Goal: Find specific page/section: Find specific page/section

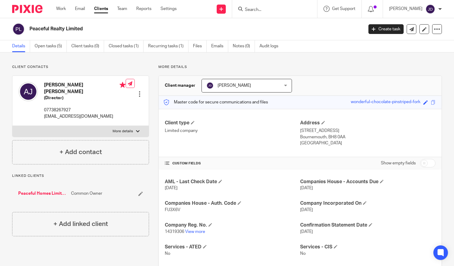
scroll to position [51, 0]
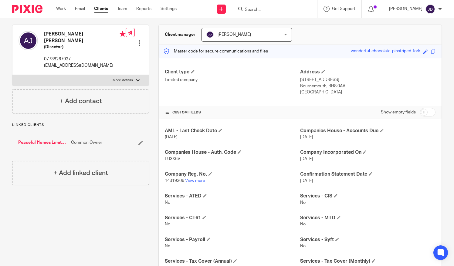
click at [268, 10] on input "Search" at bounding box center [271, 9] width 55 height 5
click at [31, 140] on link "Peaceful Homes Limited - [PERSON_NAME]" at bounding box center [43, 143] width 50 height 6
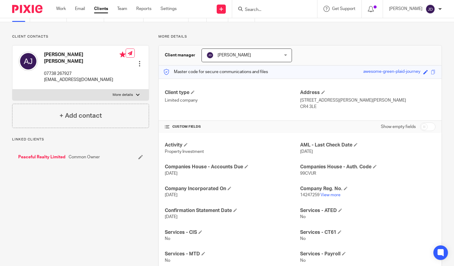
scroll to position [61, 0]
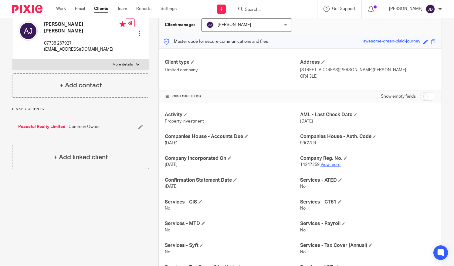
click at [330, 164] on link "View more" at bounding box center [330, 165] width 20 height 4
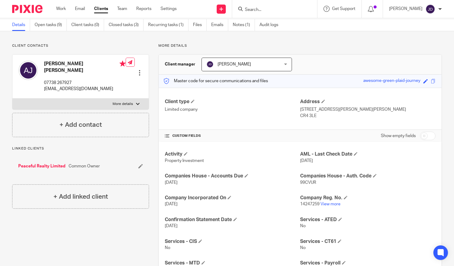
scroll to position [0, 0]
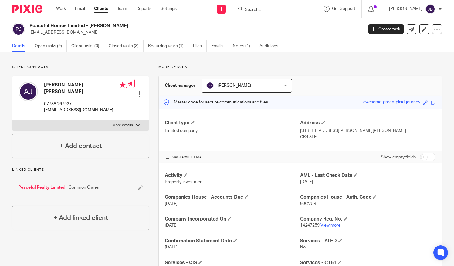
click at [259, 7] on input "Search" at bounding box center [271, 9] width 55 height 5
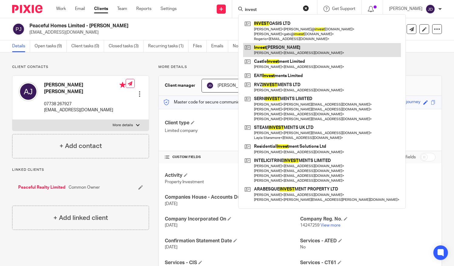
type input "invest"
click at [276, 49] on link at bounding box center [322, 50] width 158 height 14
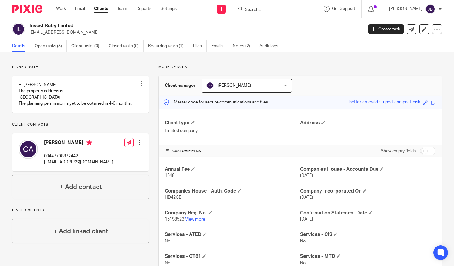
click at [263, 7] on form at bounding box center [276, 9] width 65 height 8
click at [257, 10] on input "Search" at bounding box center [271, 9] width 55 height 5
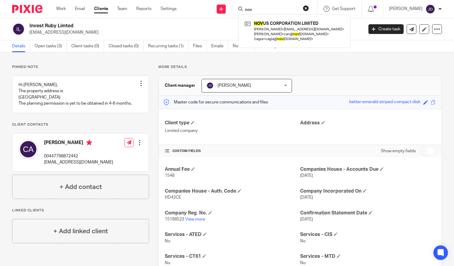
type input "nov"
